Goal: Entertainment & Leisure: Consume media (video, audio)

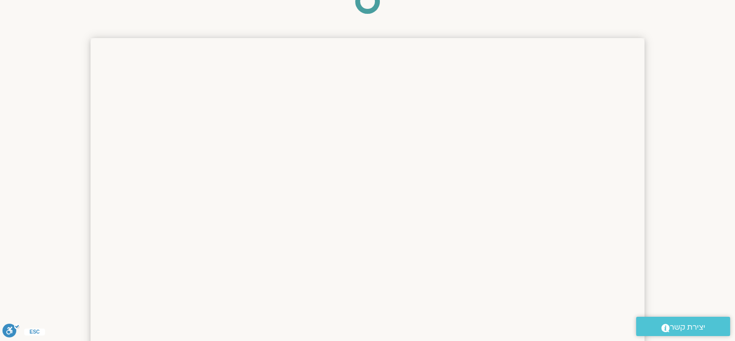
scroll to position [123, 0]
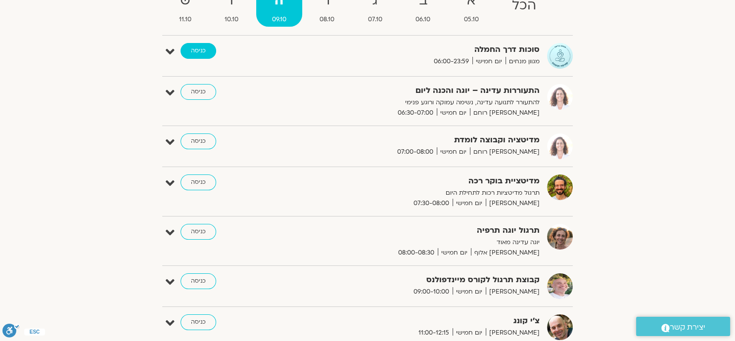
click at [191, 48] on link "כניסה" at bounding box center [199, 51] width 36 height 16
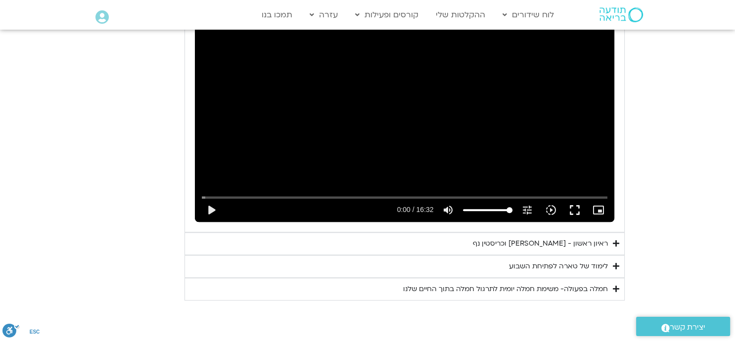
scroll to position [1103, 0]
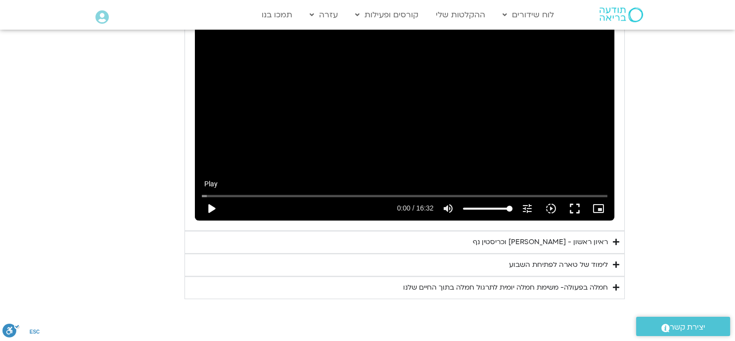
click at [210, 197] on button "play_arrow" at bounding box center [211, 209] width 24 height 24
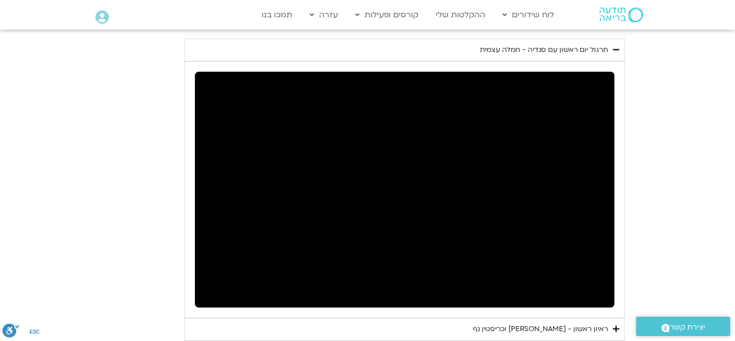
scroll to position [1042, 0]
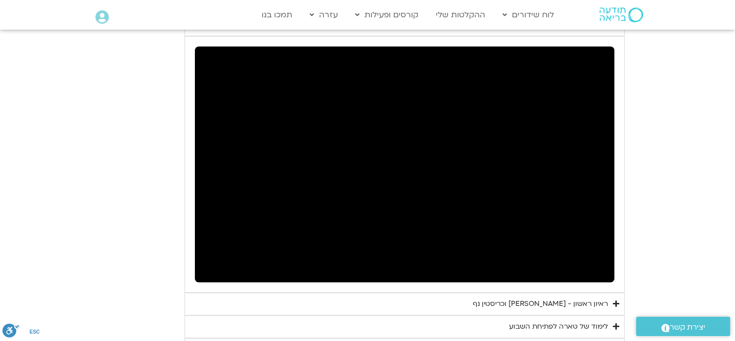
click at [210, 259] on button "pause" at bounding box center [211, 271] width 24 height 24
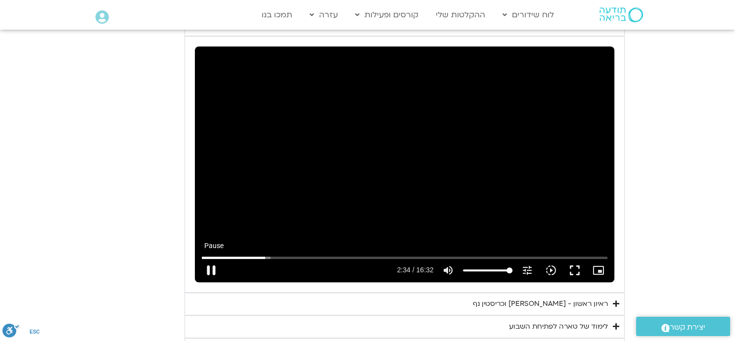
click at [209, 259] on button "pause" at bounding box center [211, 271] width 24 height 24
type input "154.714102"
